Goal: Task Accomplishment & Management: Manage account settings

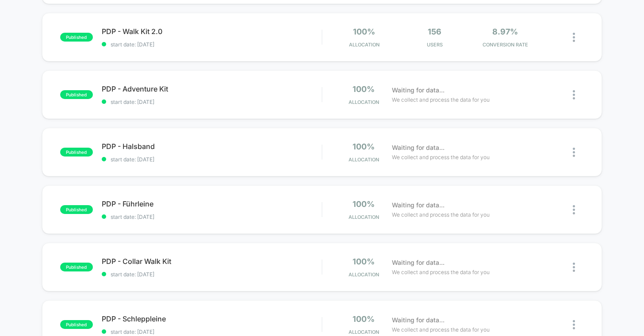
scroll to position [204, 0]
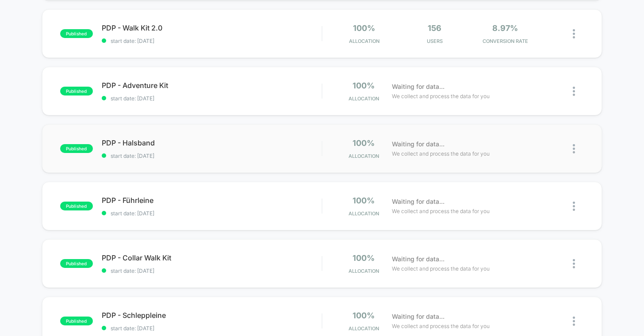
click at [288, 137] on div "published PDP - Halsband start date: [DATE] 100% Allocation Waiting for data...…" at bounding box center [322, 148] width 560 height 49
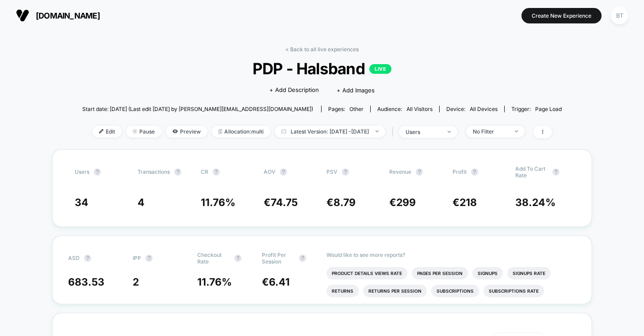
scroll to position [1, 0]
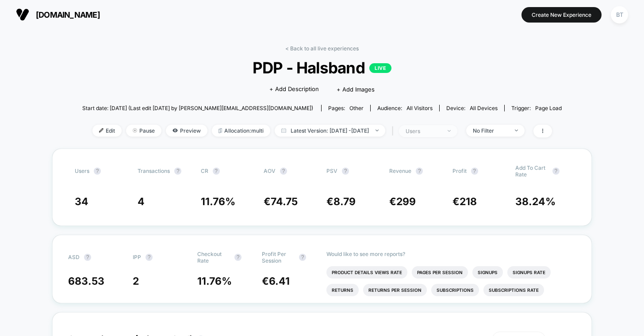
click at [440, 132] on div "users" at bounding box center [422, 131] width 35 height 7
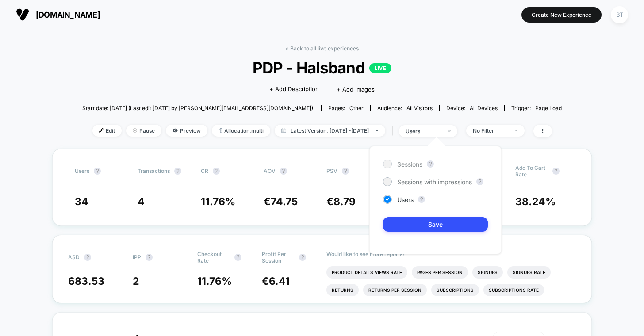
click at [410, 160] on div "Sessions" at bounding box center [402, 164] width 39 height 9
click at [415, 219] on button "Save" at bounding box center [435, 224] width 105 height 15
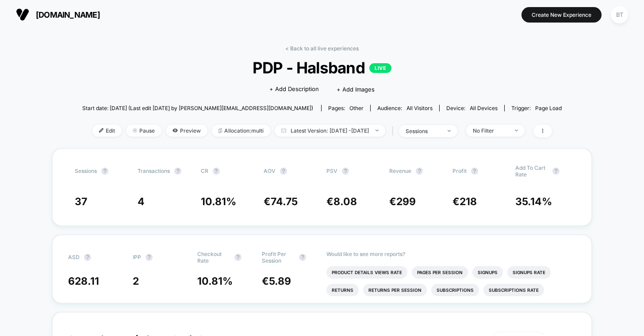
click at [60, 17] on span "[DOMAIN_NAME]" at bounding box center [68, 14] width 64 height 9
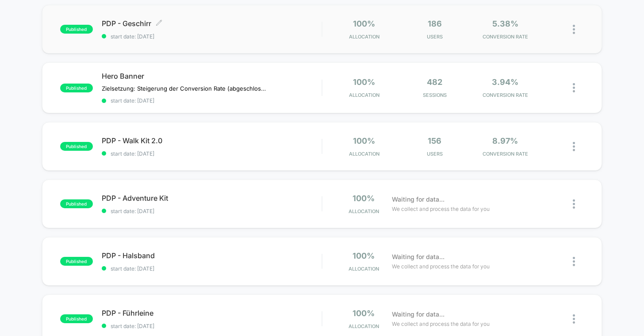
scroll to position [141, 0]
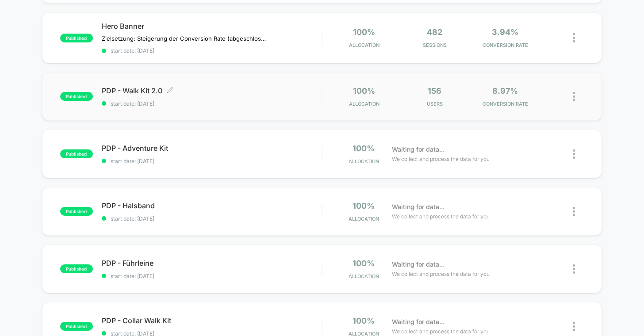
click at [277, 92] on span "PDP - Walk Kit 2.0 Click to edit experience details" at bounding box center [212, 90] width 220 height 9
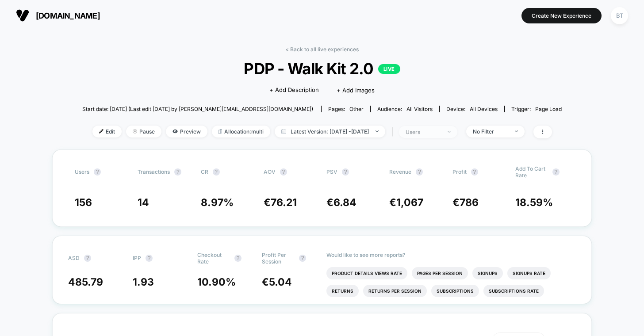
click at [441, 134] on div "users" at bounding box center [422, 132] width 35 height 7
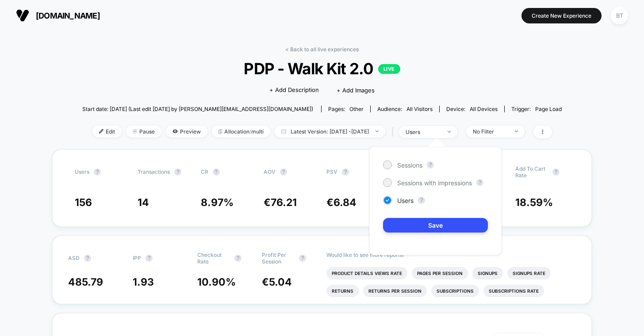
click at [416, 155] on div "Sessions ? Sessions with impressions ? Users ? Save" at bounding box center [435, 201] width 132 height 108
click at [415, 160] on div "Sessions" at bounding box center [402, 164] width 39 height 9
click at [434, 220] on button "Save" at bounding box center [435, 225] width 105 height 15
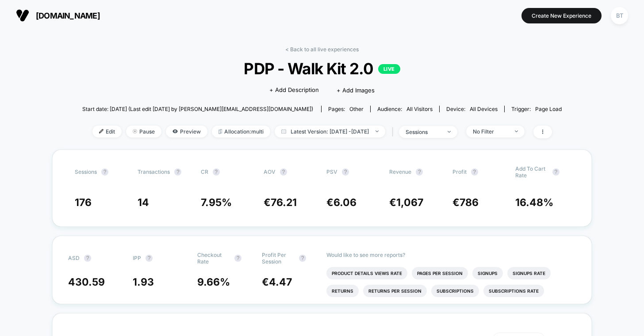
click at [50, 15] on span "[DOMAIN_NAME]" at bounding box center [68, 15] width 64 height 9
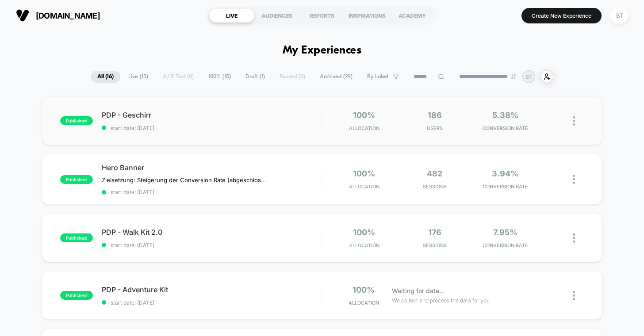
click at [247, 110] on div "published PDP - Geschirr start date: [DATE] 100% Allocation 186 Users 5.38% CON…" at bounding box center [322, 120] width 560 height 49
